Goal: Information Seeking & Learning: Learn about a topic

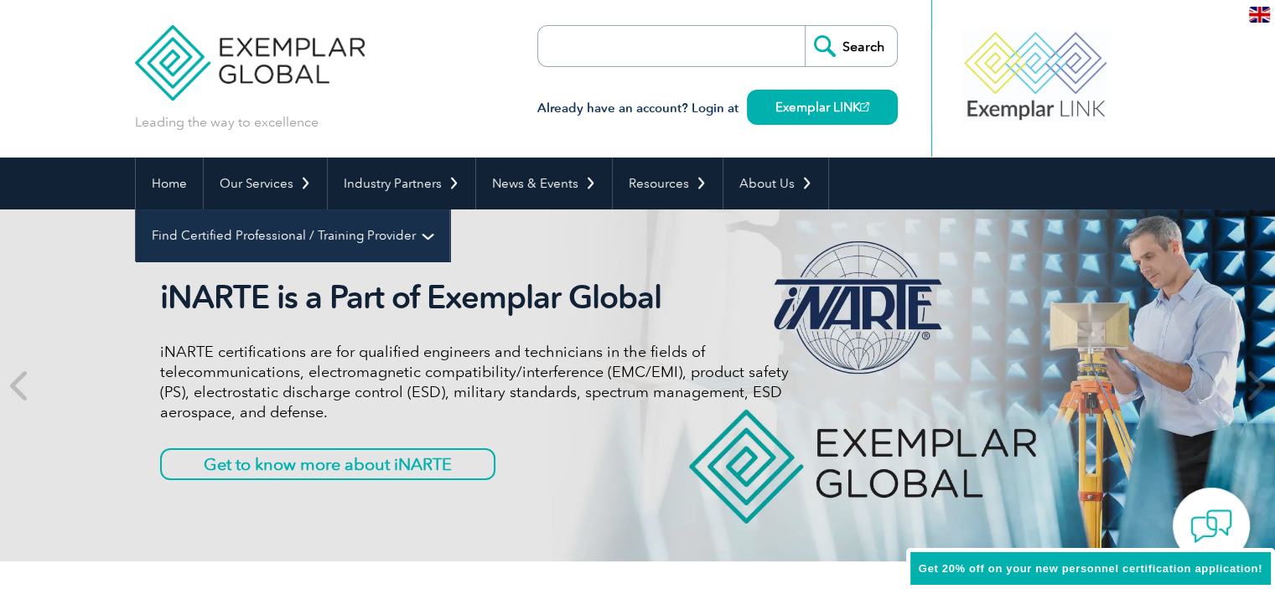
click at [449, 210] on link "Find Certified Professional / Training Provider" at bounding box center [292, 236] width 313 height 52
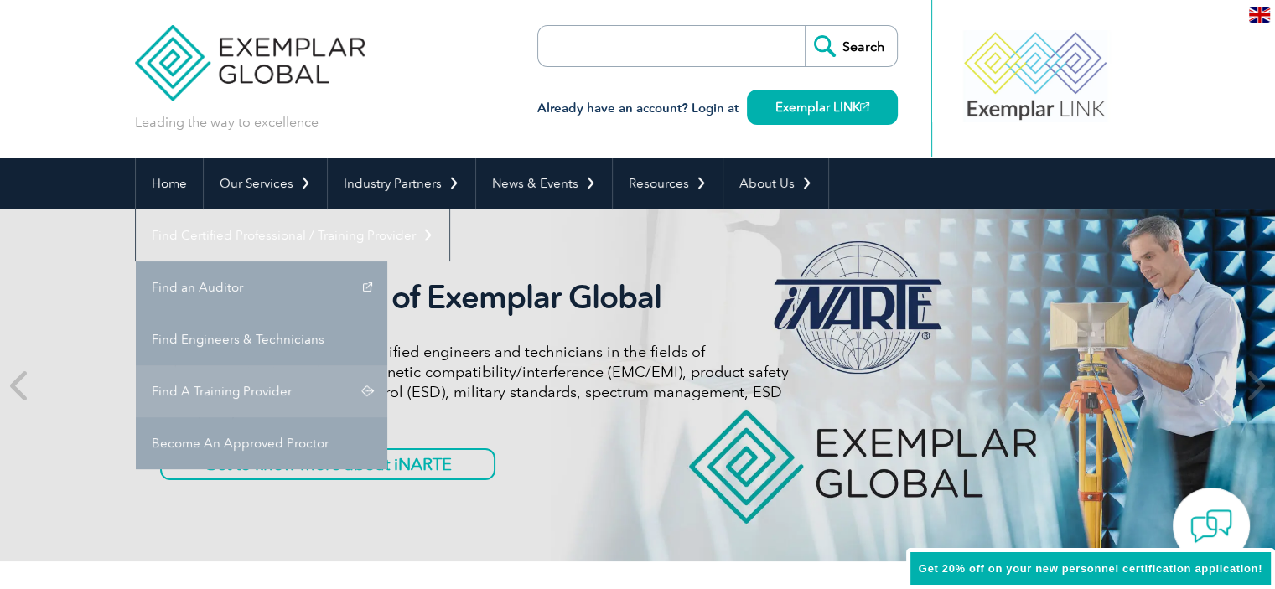
click at [387, 365] on link "Find A Training Provider" at bounding box center [261, 391] width 251 height 52
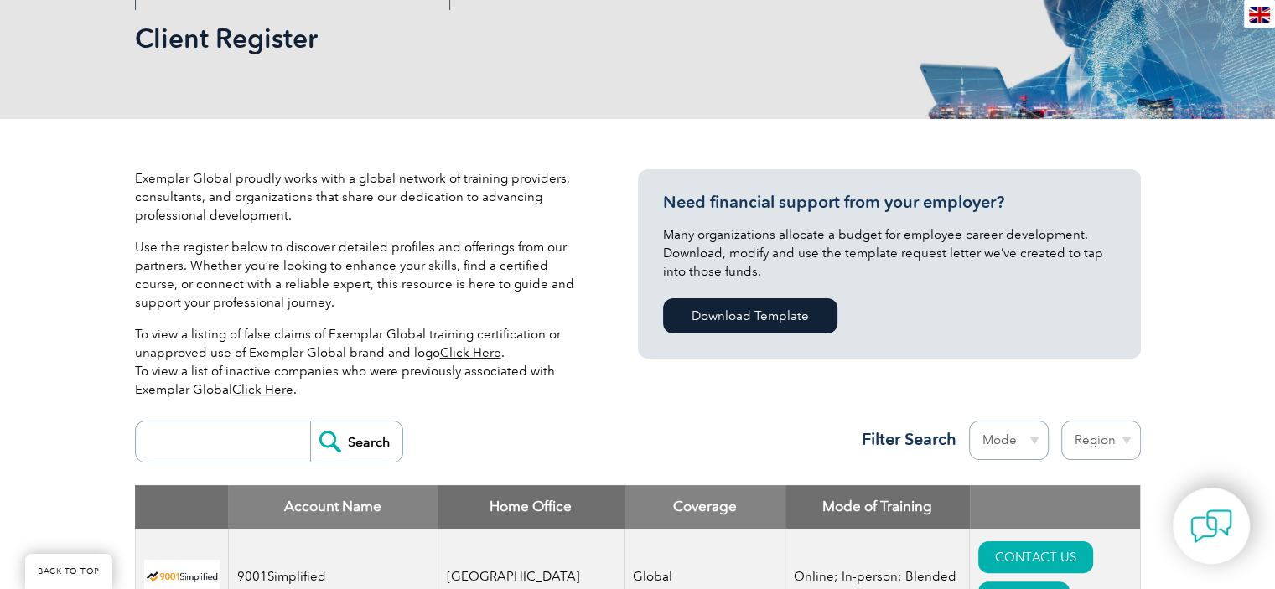
scroll to position [503, 0]
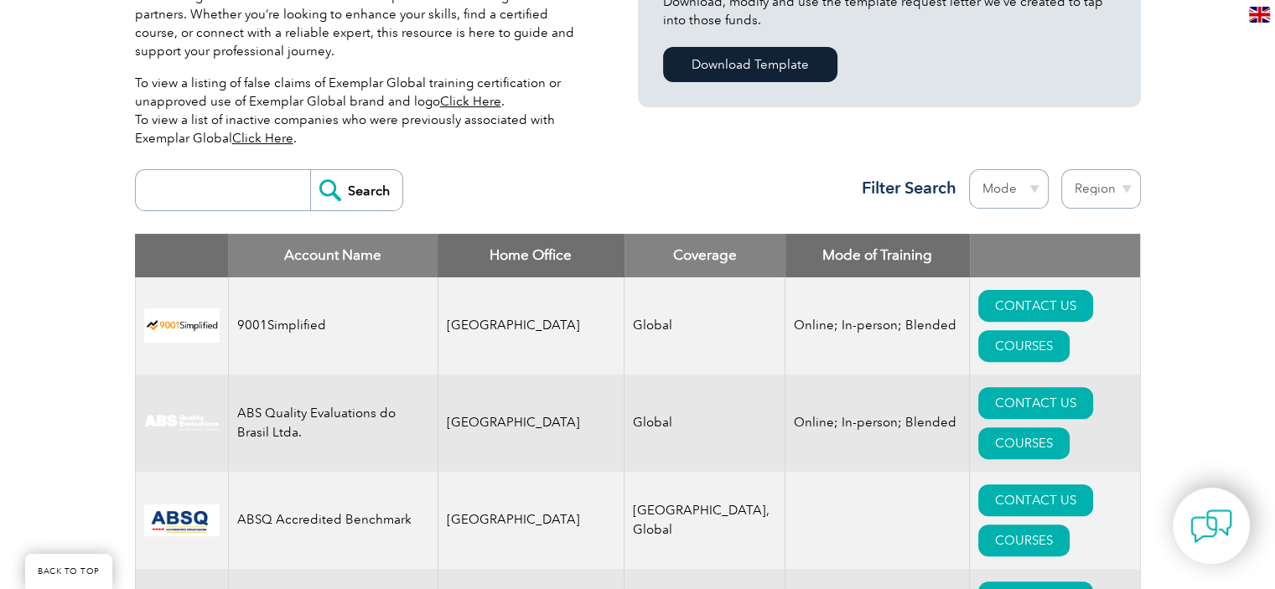
click at [191, 189] on input "search" at bounding box center [227, 190] width 166 height 40
type input "ars"
click at [310, 170] on input "Search" at bounding box center [356, 190] width 92 height 40
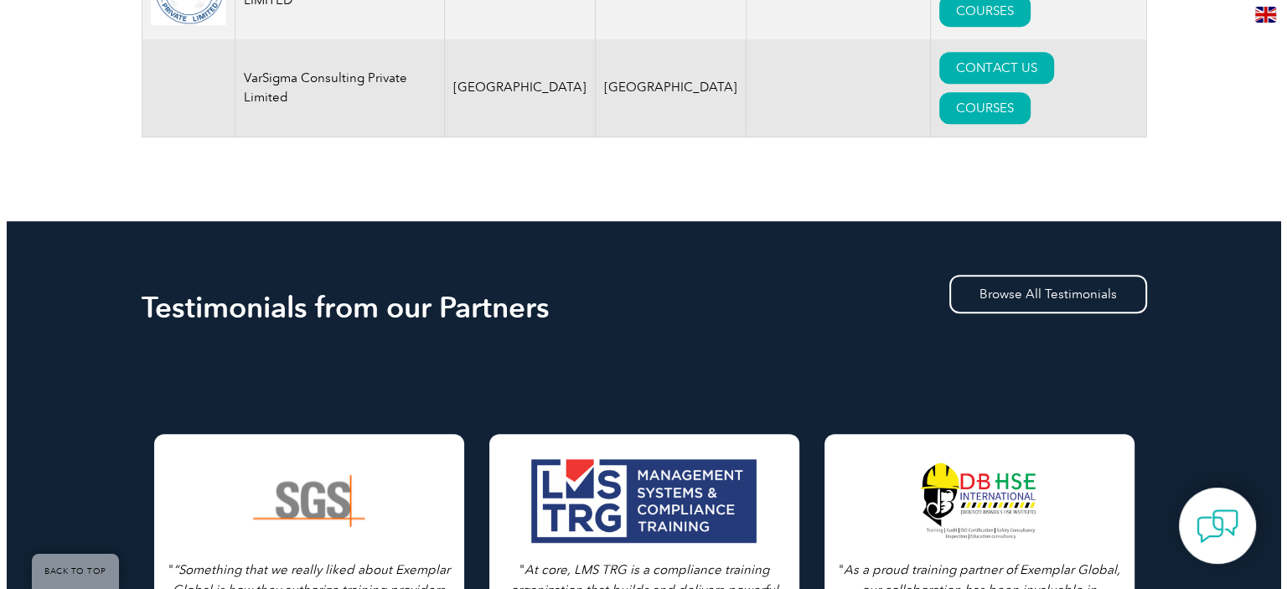
scroll to position [587, 0]
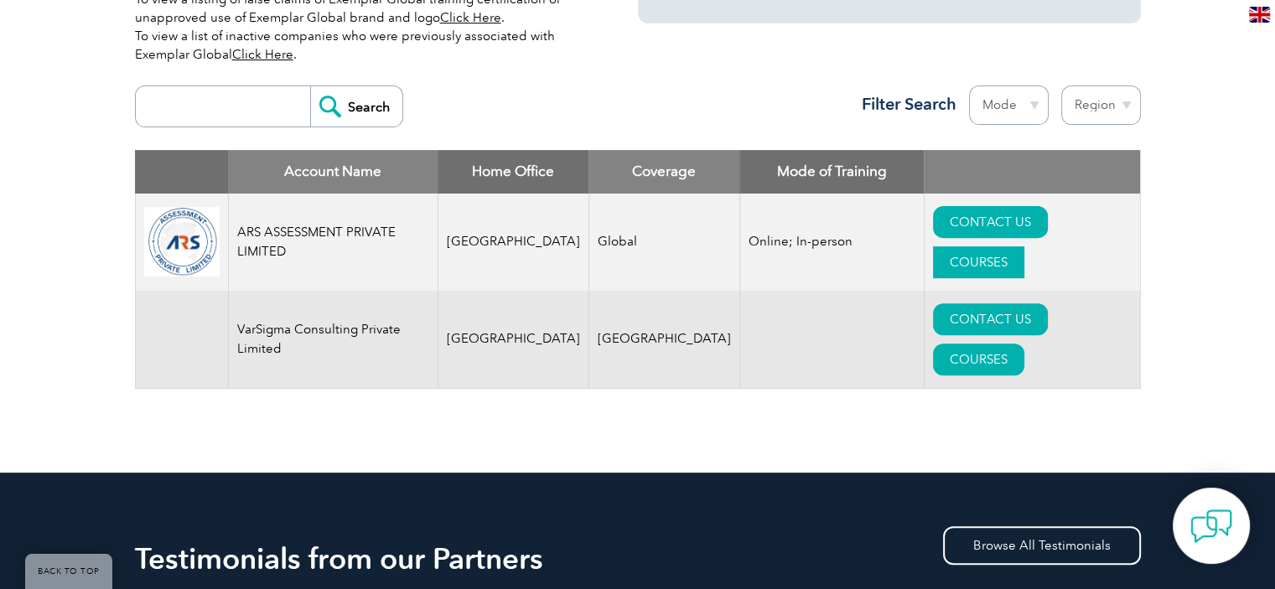
click at [1024, 246] on link "COURSES" at bounding box center [978, 262] width 91 height 32
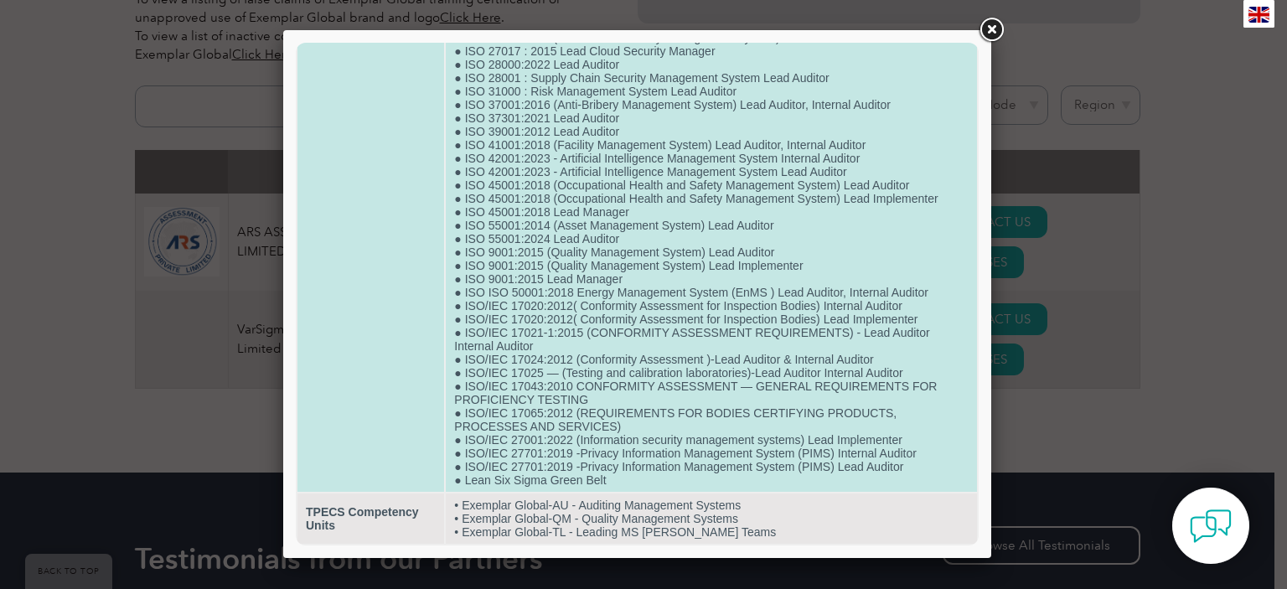
scroll to position [592, 0]
